Goal: Task Accomplishment & Management: Manage account settings

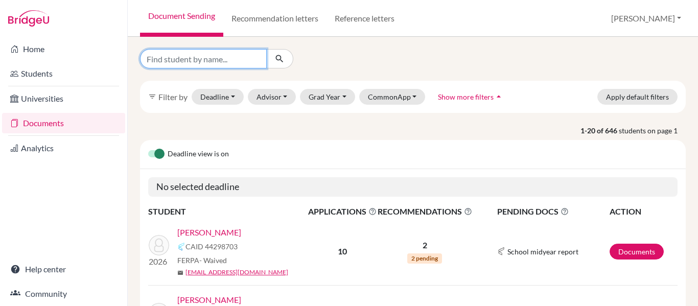
click at [155, 61] on input "Find student by name..." at bounding box center [203, 58] width 127 height 19
type input "atala"
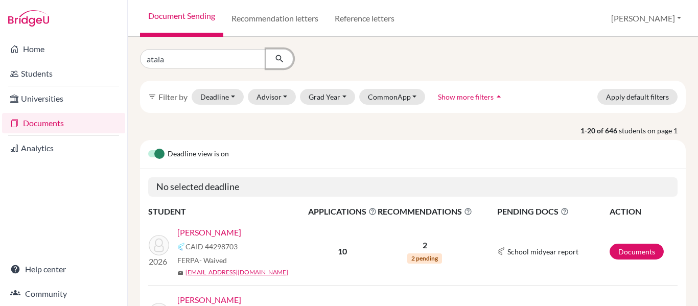
click at [276, 63] on icon "submit" at bounding box center [279, 59] width 10 height 10
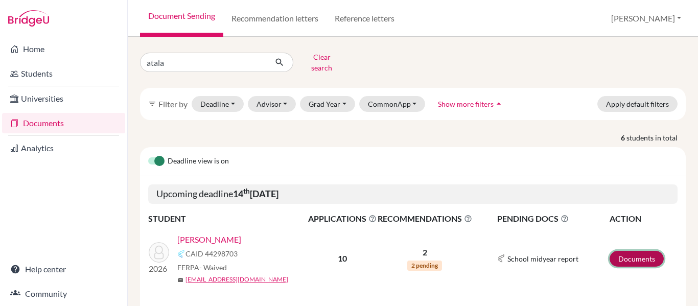
click at [638, 251] on link "Documents" at bounding box center [637, 259] width 54 height 16
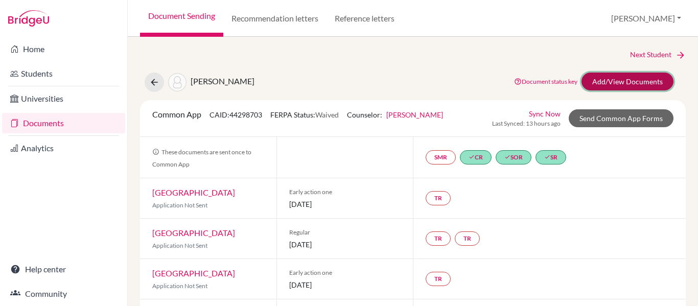
click at [619, 78] on link "Add/View Documents" at bounding box center [628, 82] width 92 height 18
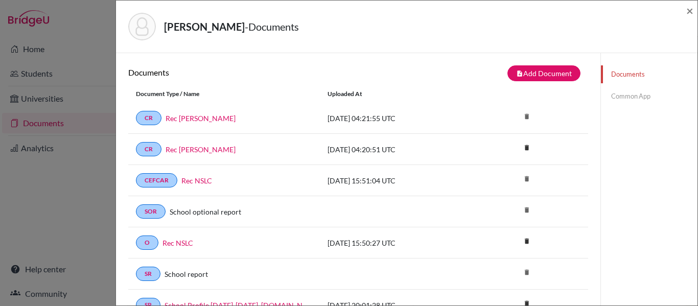
click at [620, 98] on link "Common App" at bounding box center [649, 96] width 97 height 18
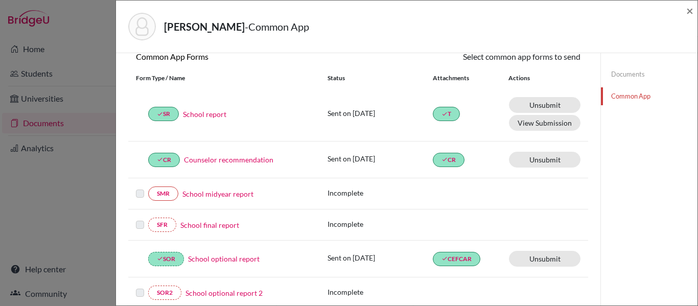
scroll to position [103, 0]
click at [264, 159] on link "Counselor recommendation" at bounding box center [228, 158] width 89 height 11
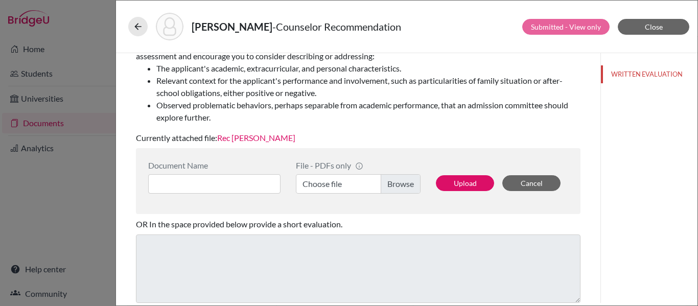
scroll to position [173, 0]
click at [258, 138] on link "Rec Ms. Aviles" at bounding box center [256, 137] width 78 height 10
click at [137, 29] on icon at bounding box center [138, 26] width 10 height 10
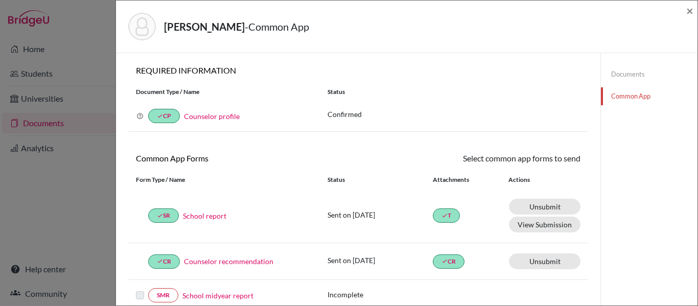
click at [637, 76] on link "Documents" at bounding box center [649, 74] width 97 height 18
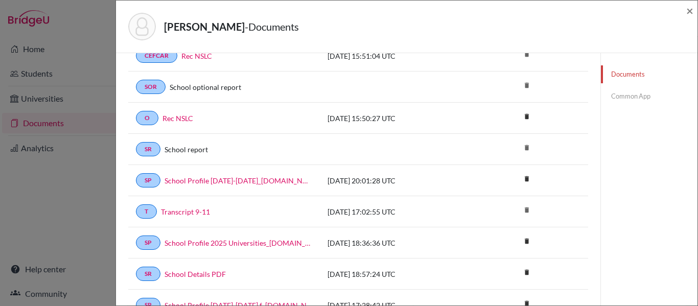
scroll to position [125, 0]
click at [179, 211] on link "Transcript 9-11" at bounding box center [185, 211] width 49 height 11
click at [612, 96] on link "Common App" at bounding box center [649, 96] width 97 height 18
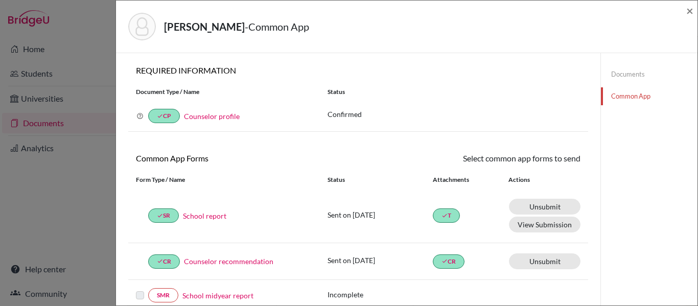
scroll to position [1, 0]
click at [624, 74] on link "Documents" at bounding box center [649, 74] width 97 height 18
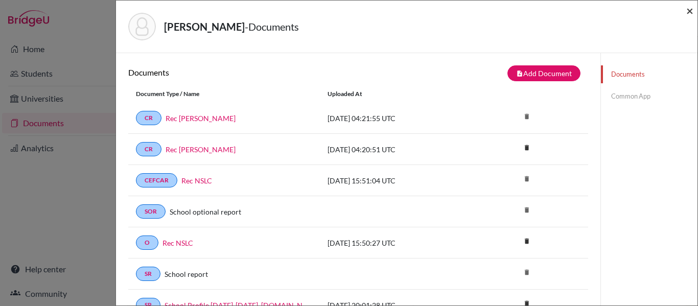
click at [688, 9] on span "×" at bounding box center [689, 10] width 7 height 15
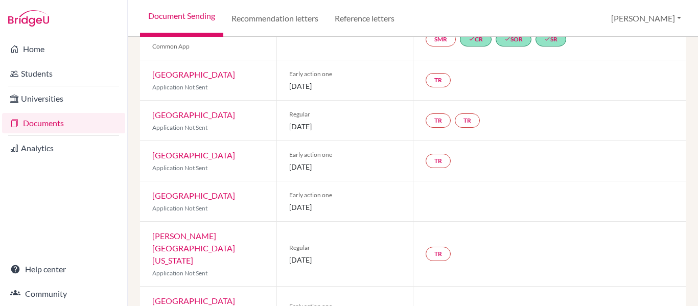
scroll to position [119, 0]
click at [235, 295] on link "University of Texas at Austin" at bounding box center [193, 306] width 83 height 22
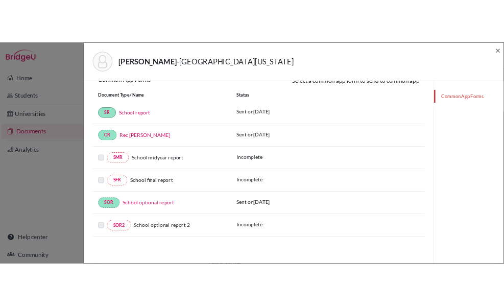
scroll to position [150, 0]
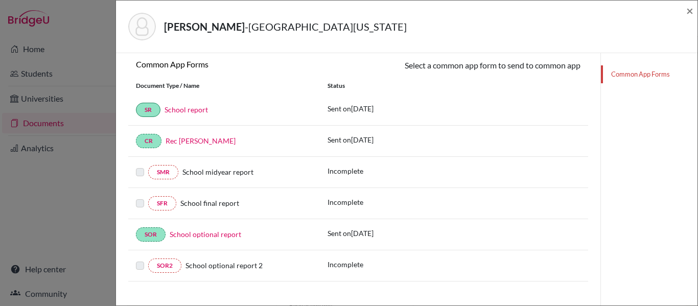
click at [200, 111] on link "School report" at bounding box center [186, 109] width 43 height 9
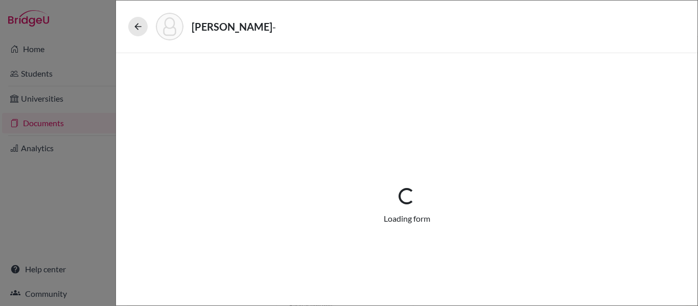
select select "1"
select select "666942"
select select "0"
select select "1"
select select "0"
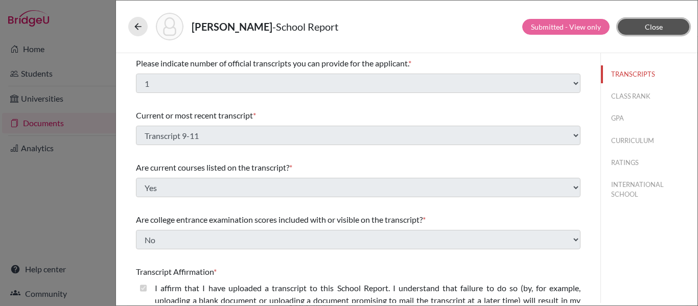
click at [650, 32] on button "Close" at bounding box center [654, 27] width 72 height 16
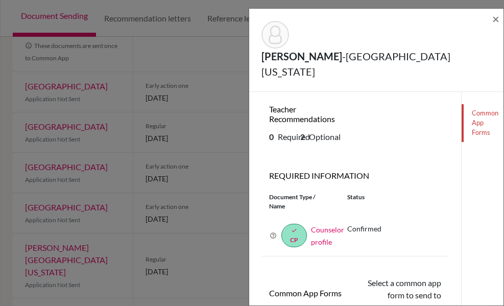
scroll to position [131, 0]
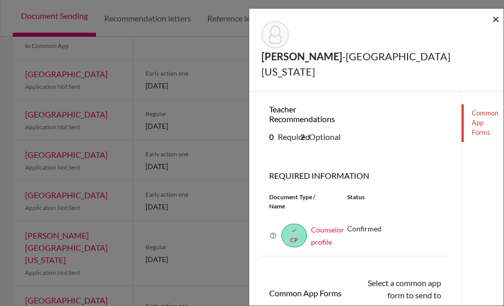
click at [497, 17] on span "×" at bounding box center [496, 18] width 7 height 15
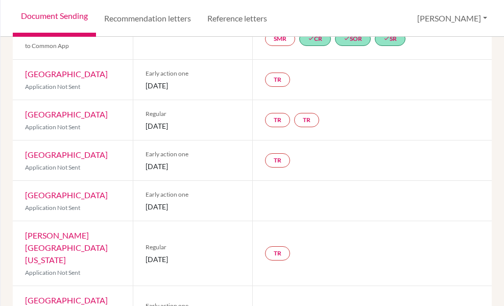
click at [64, 17] on link "Document Sending" at bounding box center [54, 18] width 83 height 37
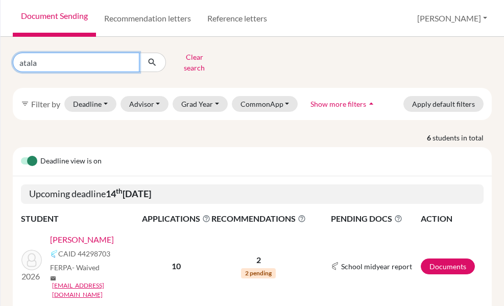
click at [57, 63] on input "atala" at bounding box center [76, 62] width 127 height 19
type input "a"
type input "gernat"
click button "submit" at bounding box center [152, 62] width 27 height 19
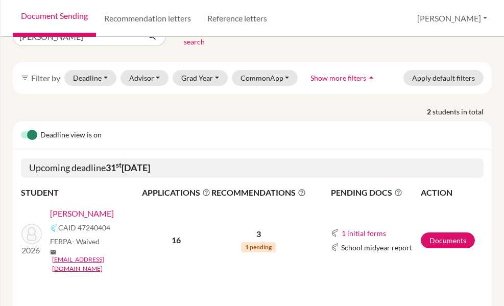
scroll to position [33, 0]
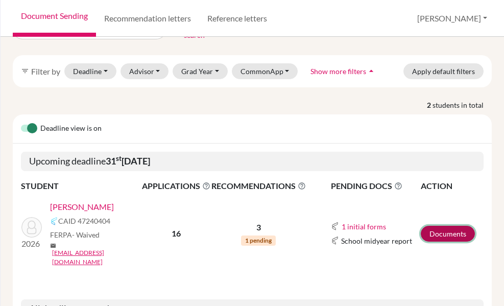
click at [454, 226] on link "Documents" at bounding box center [448, 234] width 54 height 16
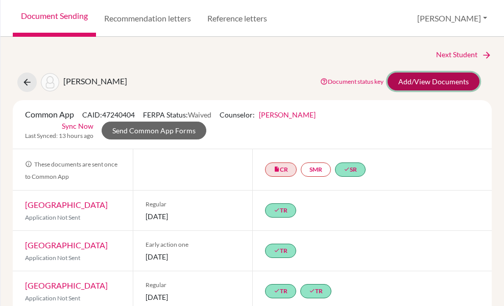
click at [436, 82] on link "Add/View Documents" at bounding box center [434, 82] width 92 height 18
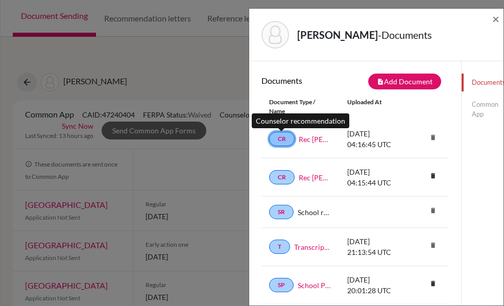
click at [284, 135] on link "CR" at bounding box center [282, 139] width 26 height 14
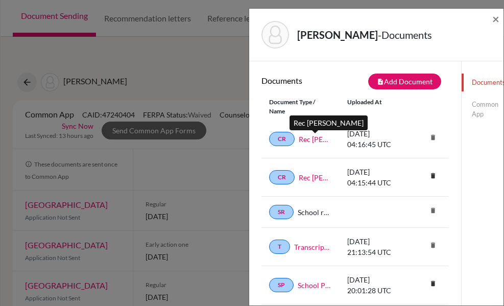
click at [317, 141] on link "Rec Ms Aviles" at bounding box center [315, 139] width 33 height 11
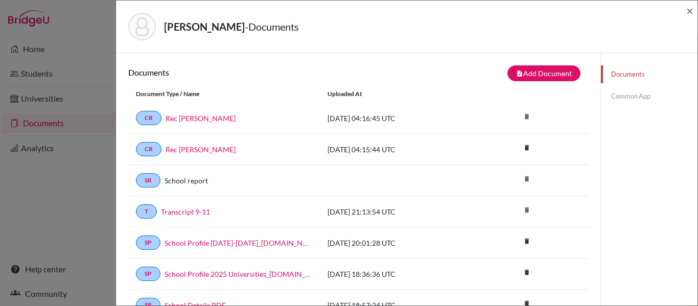
click at [504, 99] on link "Common App" at bounding box center [649, 96] width 97 height 18
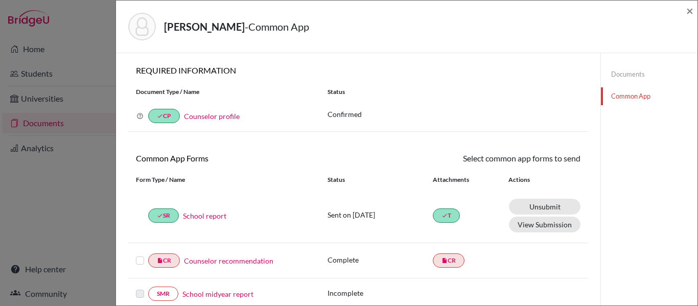
click at [216, 216] on link "School report" at bounding box center [204, 216] width 43 height 11
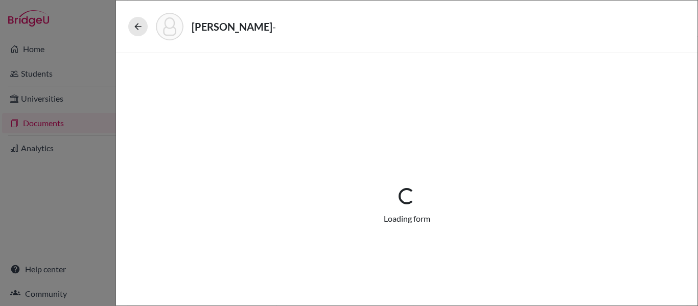
select select "1"
select select "670065"
select select "0"
select select "1"
select select "0"
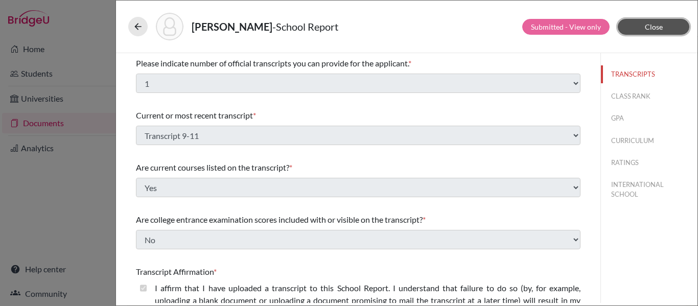
click at [504, 19] on button "Close" at bounding box center [654, 27] width 72 height 16
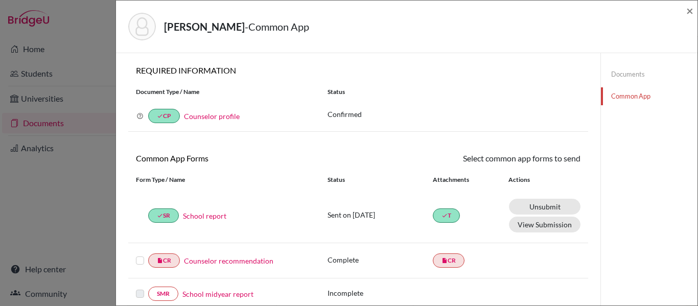
click at [504, 75] on link "Documents" at bounding box center [649, 74] width 97 height 18
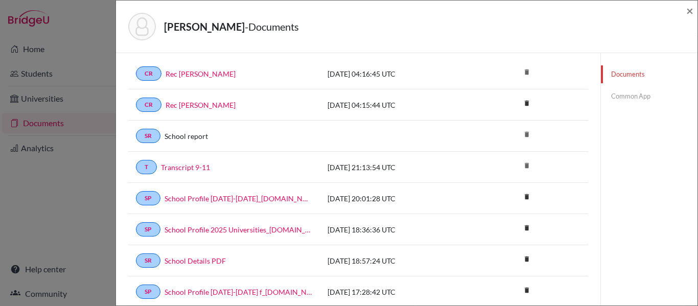
scroll to position [46, 0]
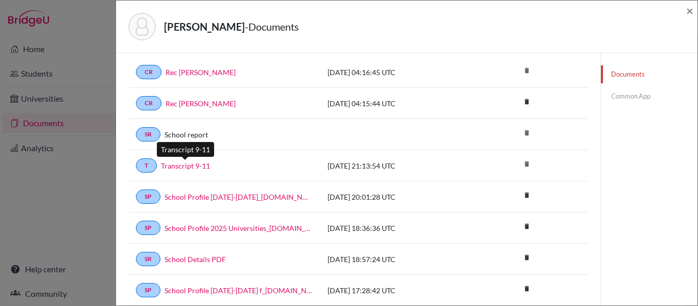
click at [199, 167] on link "Transcript 9-11" at bounding box center [185, 165] width 49 height 11
click at [504, 96] on link "Common App" at bounding box center [649, 96] width 97 height 18
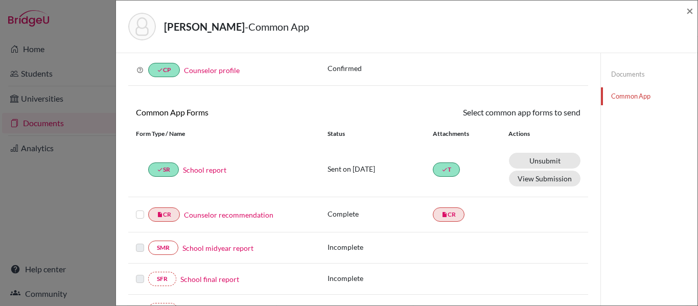
click at [140, 209] on label at bounding box center [140, 209] width 8 height 0
click at [0, 0] on input "checkbox" at bounding box center [0, 0] width 0 height 0
click at [504, 112] on link "Send" at bounding box center [559, 114] width 42 height 16
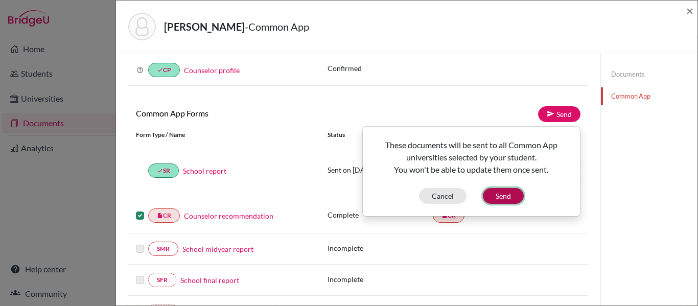
click at [504, 196] on button "Send" at bounding box center [503, 196] width 41 height 16
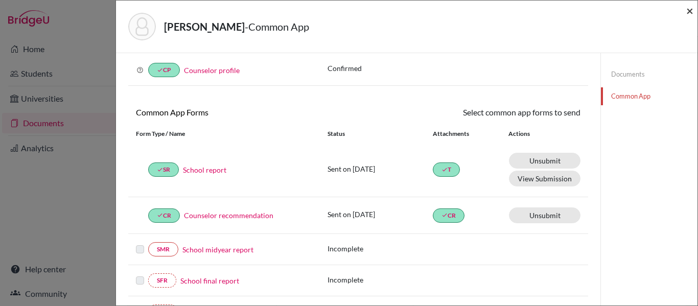
click at [504, 11] on span "×" at bounding box center [689, 10] width 7 height 15
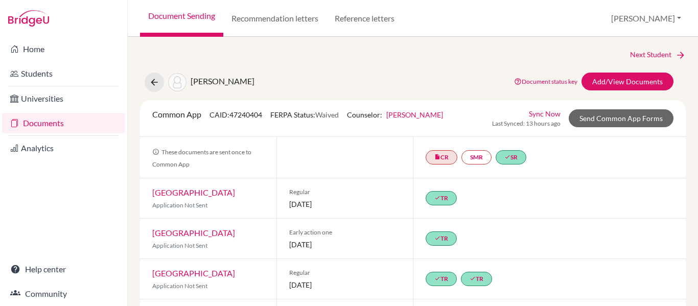
click at [53, 125] on link "Documents" at bounding box center [63, 123] width 123 height 20
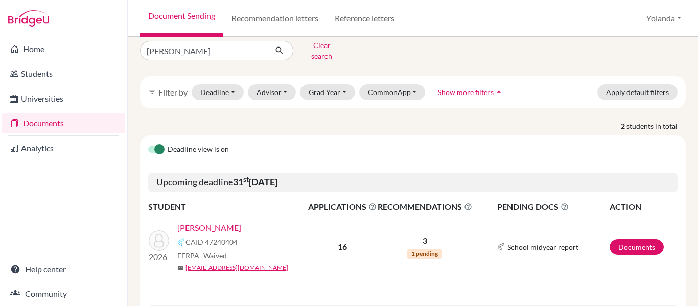
scroll to position [12, 0]
click at [203, 52] on input "gernat" at bounding box center [203, 49] width 127 height 19
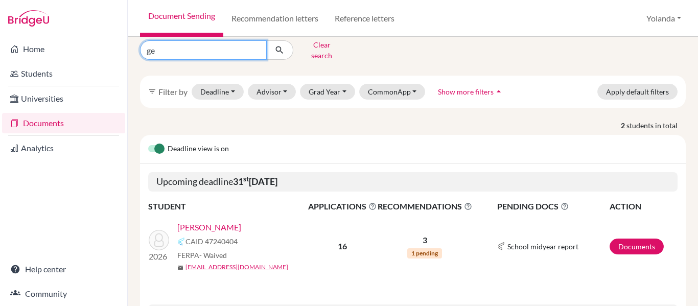
type input "g"
type input "barahona"
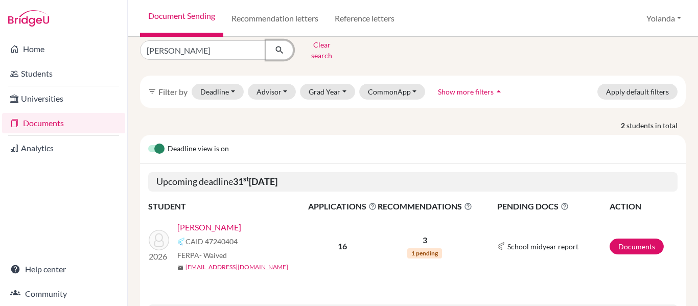
click at [273, 49] on button "submit" at bounding box center [279, 49] width 27 height 19
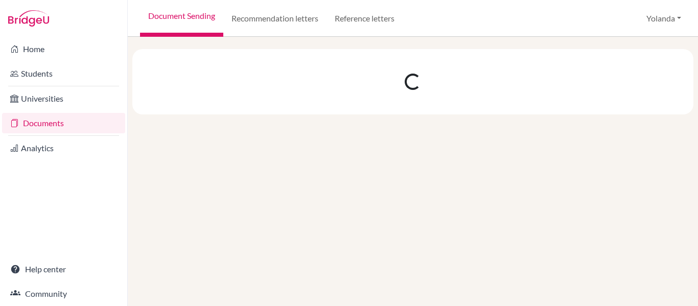
scroll to position [0, 0]
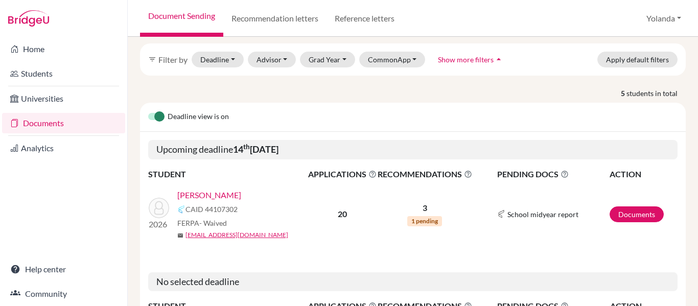
scroll to position [69, 0]
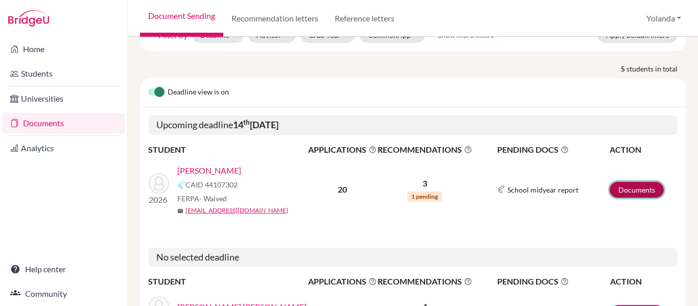
click at [633, 184] on link "Documents" at bounding box center [637, 190] width 54 height 16
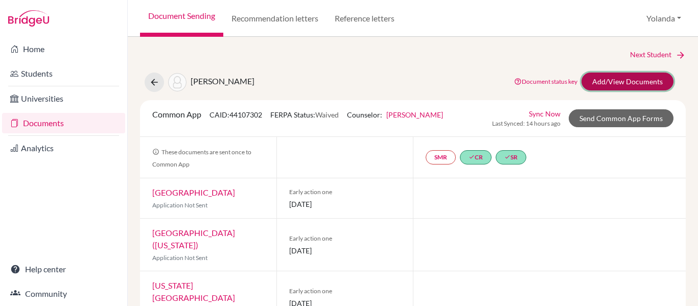
click at [632, 81] on link "Add/View Documents" at bounding box center [628, 82] width 92 height 18
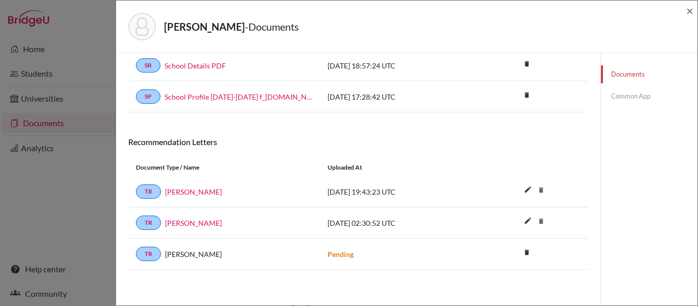
scroll to position [241, 0]
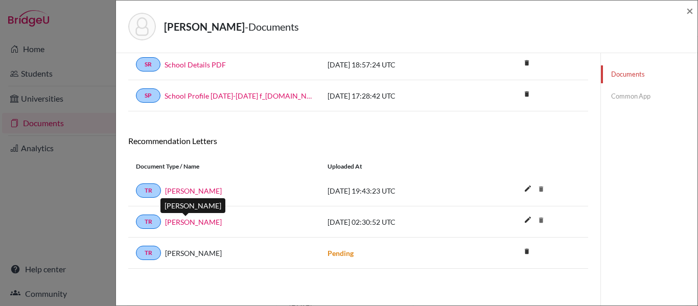
click at [198, 220] on link "[PERSON_NAME]" at bounding box center [193, 222] width 57 height 11
click at [690, 11] on span "×" at bounding box center [689, 10] width 7 height 15
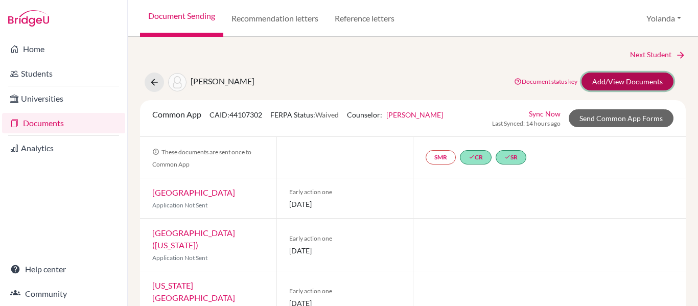
click at [607, 84] on link "Add/View Documents" at bounding box center [628, 82] width 92 height 18
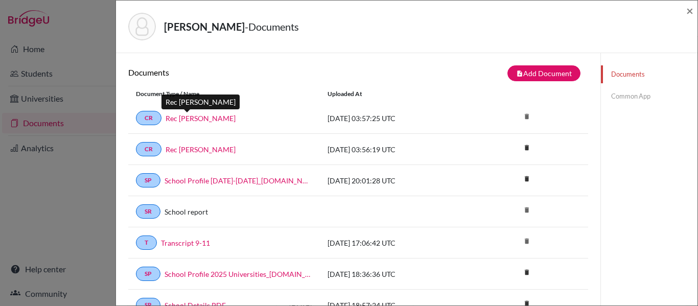
click at [195, 121] on link "Rec [PERSON_NAME]" at bounding box center [201, 118] width 70 height 11
